Goal: Information Seeking & Learning: Learn about a topic

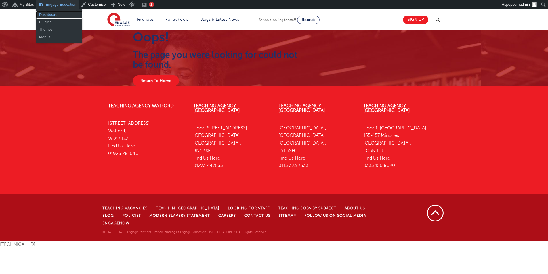
click at [48, 15] on link "Dashboard" at bounding box center [59, 14] width 46 height 7
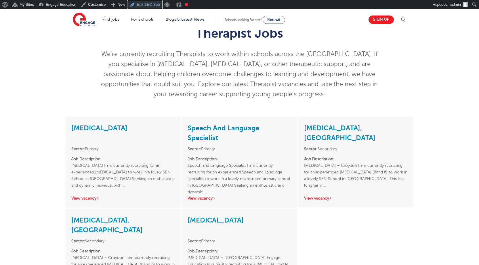
scroll to position [29, 0]
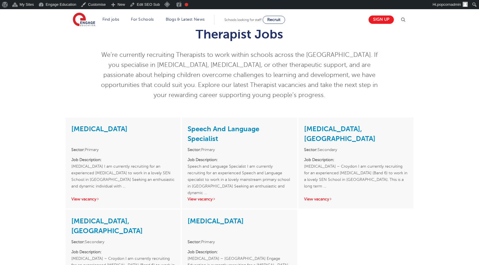
click at [347, 97] on p "We’re currently recruiting Therapists to work within schools across the [GEOGRA…" at bounding box center [239, 75] width 282 height 50
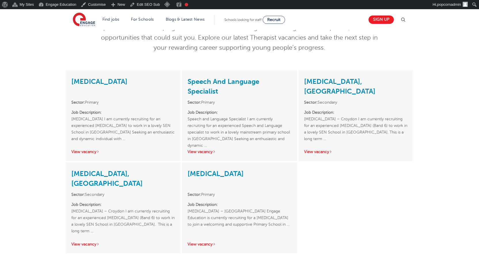
scroll to position [86, 0]
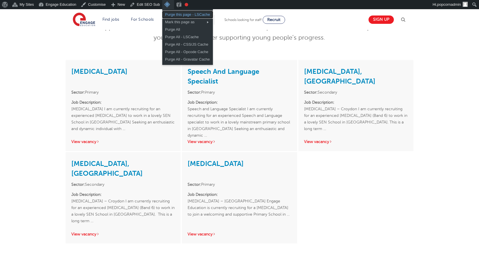
click at [189, 16] on link "Purge this page - LSCache" at bounding box center [187, 14] width 51 height 7
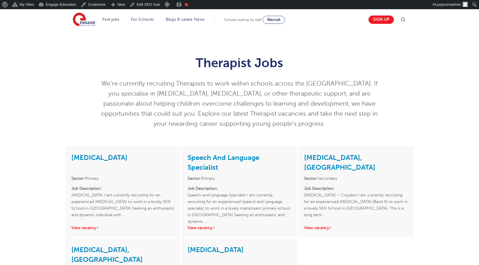
click at [424, 108] on div "Therapist Jobs We’re currently recruiting Therapists to work within schools acr…" at bounding box center [239, 88] width 479 height 116
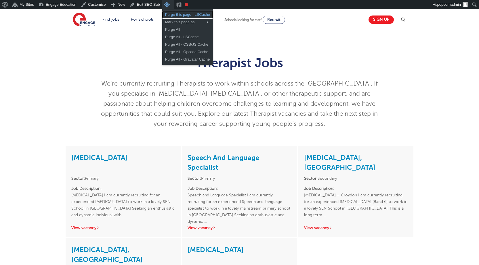
click at [177, 16] on link "Purge this page - LSCache" at bounding box center [187, 14] width 51 height 7
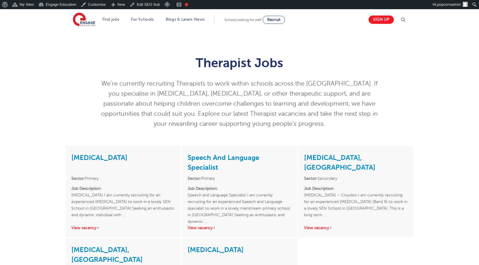
click at [403, 106] on div "Therapist Jobs We’re currently recruiting Therapists to work within schools acr…" at bounding box center [239, 91] width 349 height 88
click at [391, 103] on div "Therapist Jobs We’re currently recruiting Therapists to work within schools acr…" at bounding box center [239, 91] width 349 height 88
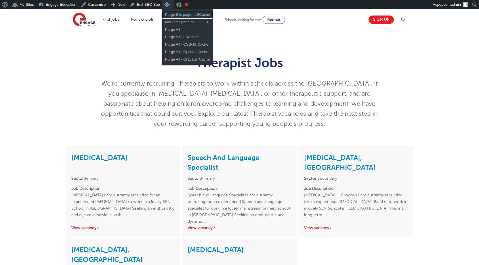
click at [175, 16] on link "Purge this page - LSCache" at bounding box center [187, 14] width 51 height 7
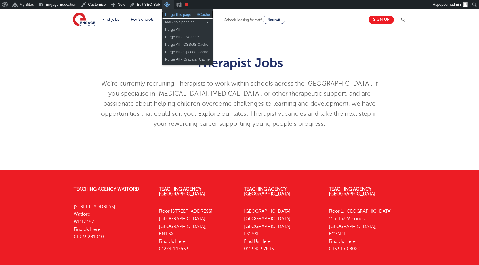
click at [172, 15] on link "Purge this page - LSCache" at bounding box center [187, 14] width 51 height 7
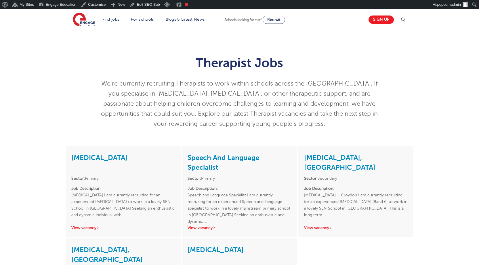
click at [401, 86] on div "Therapist Jobs We’re currently recruiting Therapists to work within schools acr…" at bounding box center [239, 91] width 349 height 88
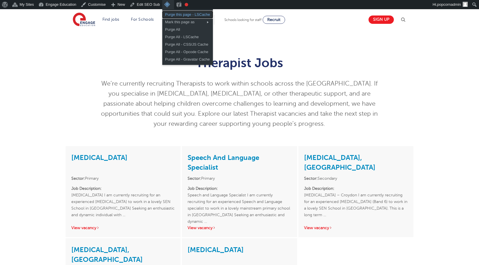
click at [170, 15] on link "Purge this page - LSCache" at bounding box center [187, 14] width 51 height 7
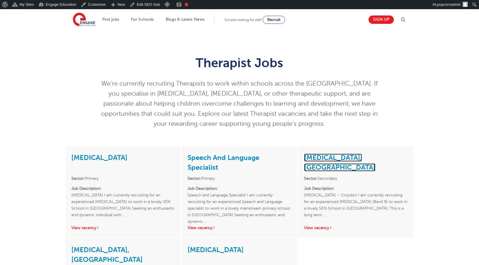
drag, startPoint x: 337, startPoint y: 158, endPoint x: 337, endPoint y: 154, distance: 4.3
click at [393, 101] on div "Therapist Jobs We’re currently recruiting Therapists to work within schools acr…" at bounding box center [239, 91] width 349 height 88
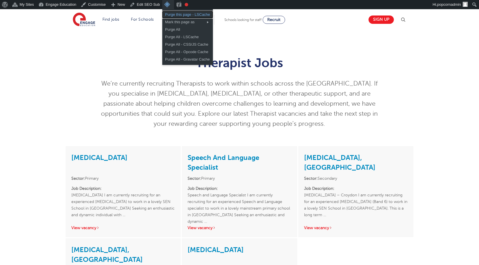
click at [174, 16] on link "Purge this page - LSCache" at bounding box center [187, 14] width 51 height 7
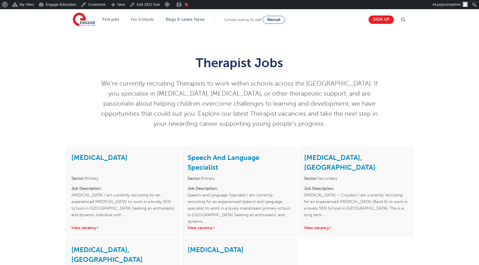
click at [396, 97] on div "Therapist Jobs We’re currently recruiting Therapists to work within schools acr…" at bounding box center [239, 91] width 349 height 88
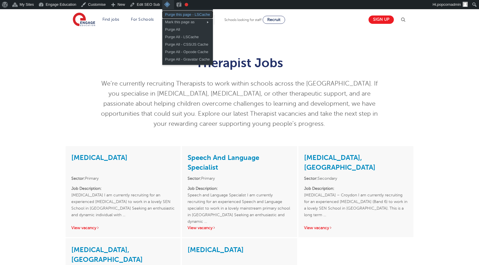
click at [171, 16] on link "Purge this page - LSCache" at bounding box center [187, 14] width 51 height 7
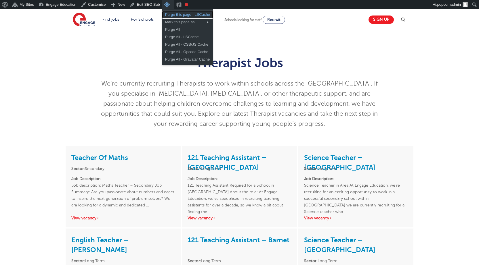
click at [177, 16] on link "Purge this page - LSCache" at bounding box center [187, 14] width 51 height 7
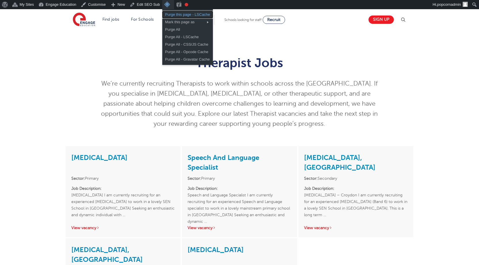
click at [178, 17] on link "Purge this page - LSCache" at bounding box center [187, 14] width 51 height 7
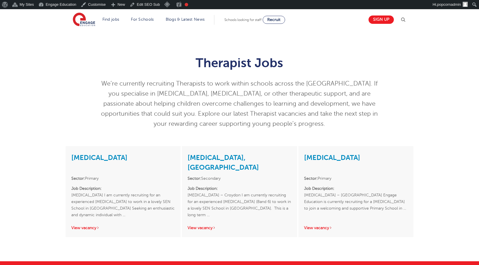
click at [393, 91] on div "Therapist Jobs We’re currently recruiting Therapists to work within schools acr…" at bounding box center [239, 91] width 349 height 88
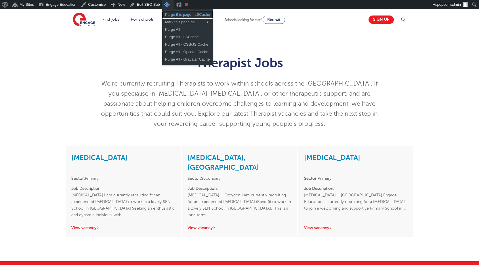
click at [175, 16] on link "Purge this page - LSCache" at bounding box center [187, 14] width 51 height 7
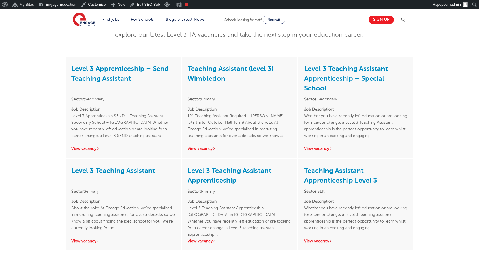
scroll to position [144, 0]
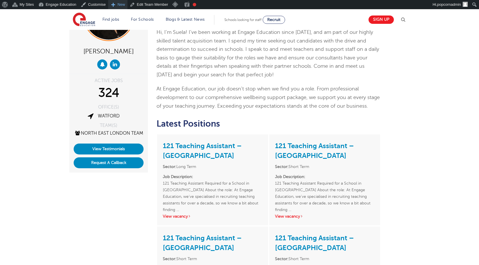
scroll to position [58, 0]
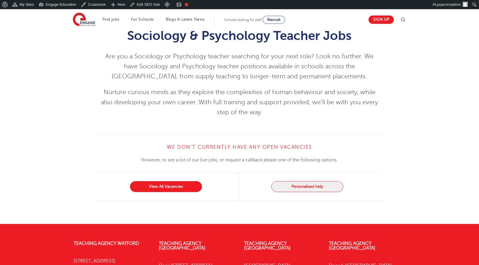
scroll to position [29, 0]
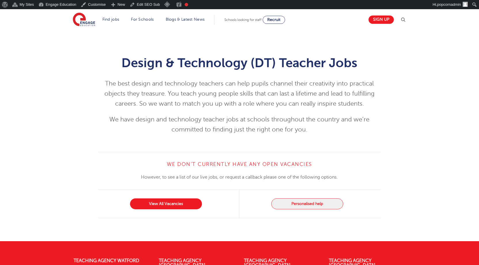
click at [128, 62] on h1 "Design & Technology (DT) Teacher Jobs" at bounding box center [239, 63] width 282 height 14
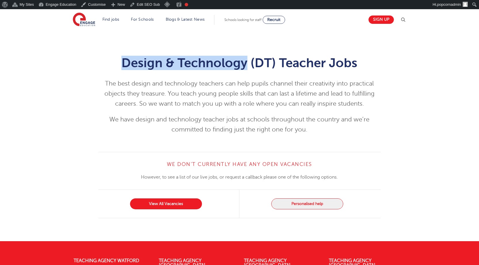
drag, startPoint x: 128, startPoint y: 62, endPoint x: 229, endPoint y: 60, distance: 101.5
click at [229, 60] on h1 "Design & Technology (DT) Teacher Jobs" at bounding box center [239, 63] width 282 height 14
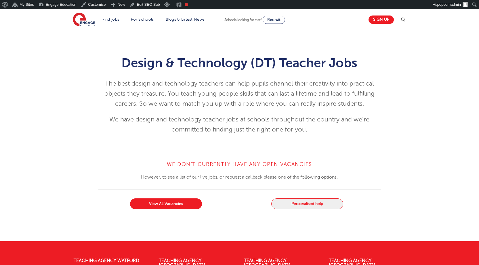
click at [299, 145] on div "Design & Technology (DT) Teacher Jobs The best design and technology teachers c…" at bounding box center [239, 91] width 479 height 122
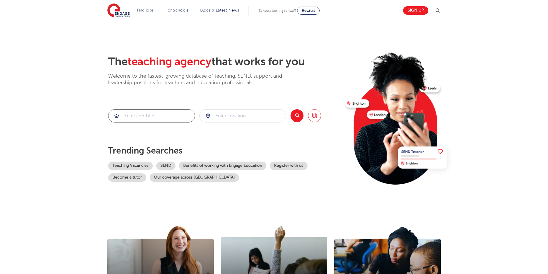
click at [152, 114] on input "search" at bounding box center [151, 116] width 86 height 13
paste input "Design and Technology"
type input "Design and Technology"
click at [297, 120] on button "Search" at bounding box center [296, 115] width 13 height 13
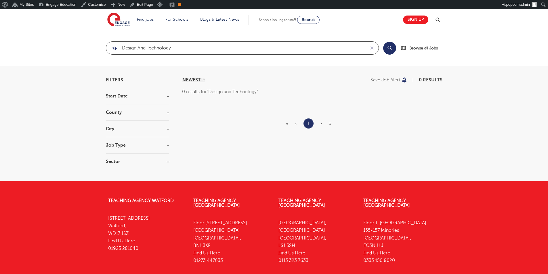
drag, startPoint x: 186, startPoint y: 48, endPoint x: 51, endPoint y: 43, distance: 135.0
click at [51, 43] on section "Design and Technology Search Browse all Jobs" at bounding box center [274, 48] width 548 height 36
paste input "&T"
type input "D&T"
click button "Submit" at bounding box center [0, 0] width 0 height 0
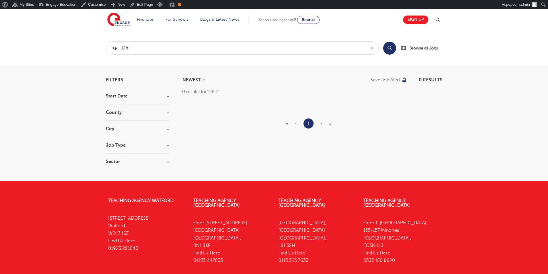
click at [390, 48] on button "Search" at bounding box center [389, 48] width 13 height 13
